Goal: Obtain resource: Download file/media

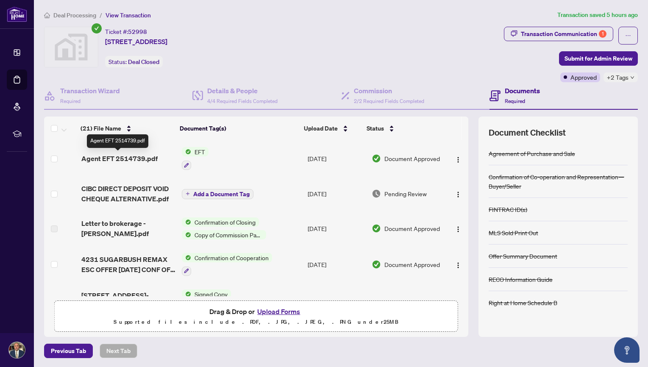
click at [112, 156] on span "Agent EFT 2514739.pdf" at bounding box center [119, 158] width 76 height 10
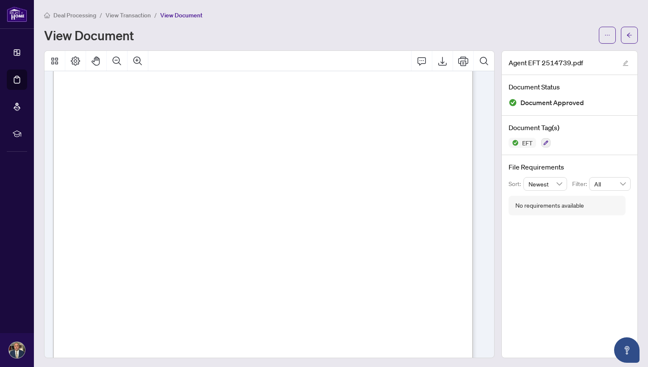
scroll to position [169, 0]
click at [626, 31] on span "button" at bounding box center [629, 35] width 6 height 14
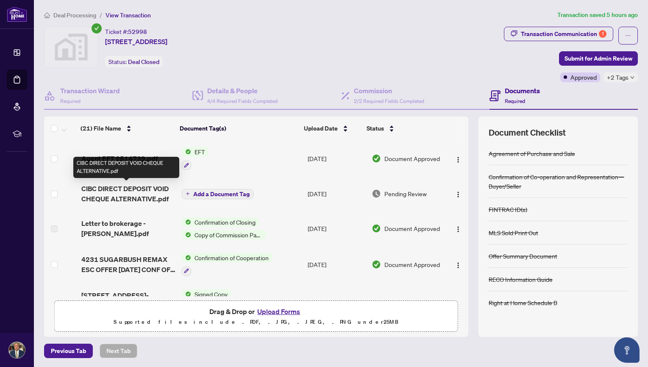
click at [133, 190] on span "CIBC DIRECT DEPOSIT VOID CHEQUE ALTERNATIVE.pdf" at bounding box center [128, 193] width 94 height 20
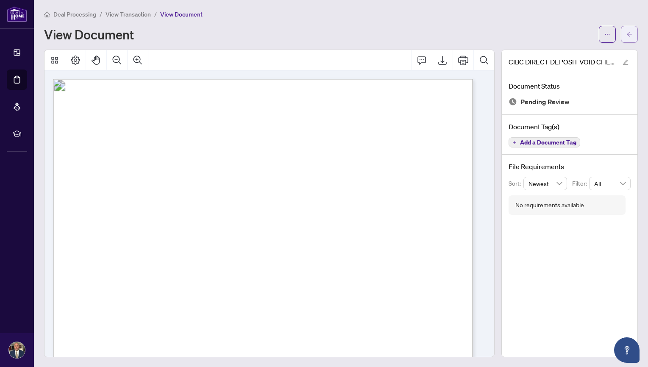
click at [626, 32] on icon "arrow-left" at bounding box center [629, 34] width 6 height 6
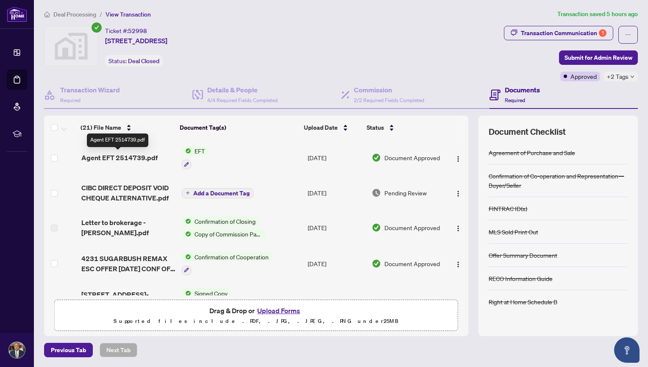
click at [134, 155] on span "Agent EFT 2514739.pdf" at bounding box center [119, 158] width 76 height 10
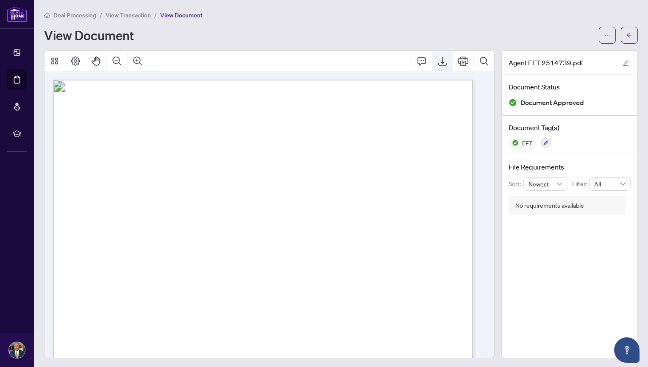
click at [438, 62] on icon "Export" at bounding box center [442, 61] width 8 height 9
